Goal: Task Accomplishment & Management: Use online tool/utility

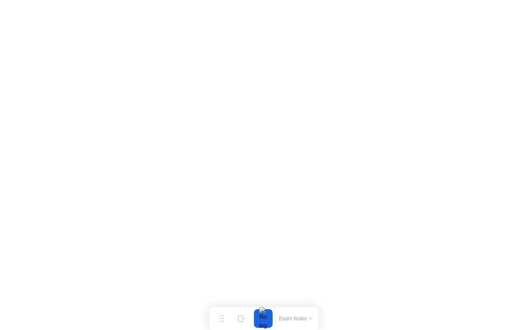
click at [310, 320] on button "Exam Rules" at bounding box center [296, 318] width 38 height 6
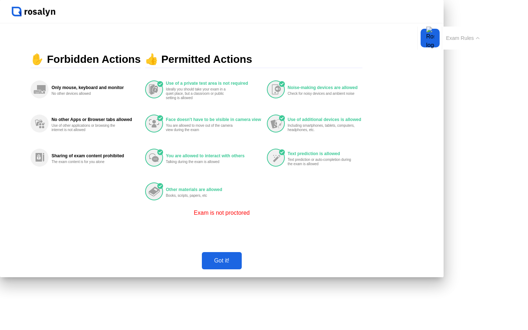
click at [239, 264] on div "Got it!" at bounding box center [221, 261] width 35 height 6
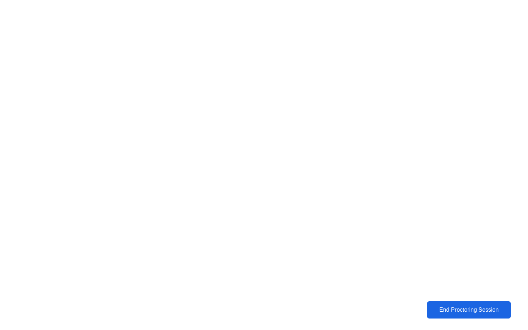
click at [463, 308] on div "End Proctoring Session" at bounding box center [469, 310] width 80 height 6
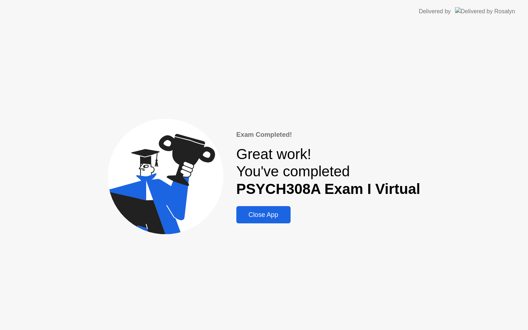
click at [273, 216] on div "Close App" at bounding box center [263, 215] width 50 height 8
